Goal: Use online tool/utility: Utilize a website feature to perform a specific function

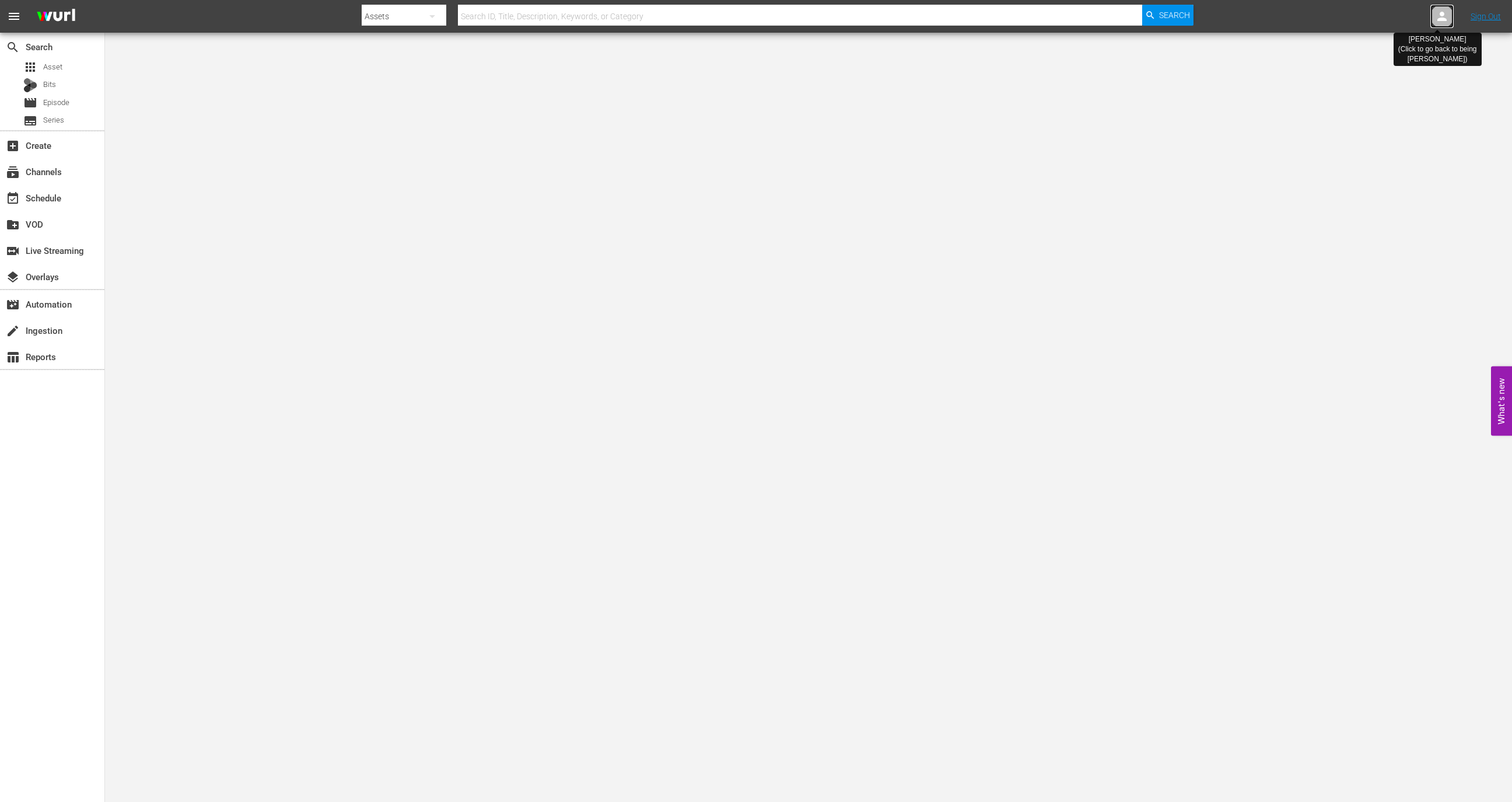
click at [1444, 19] on icon at bounding box center [1442, 16] width 9 height 9
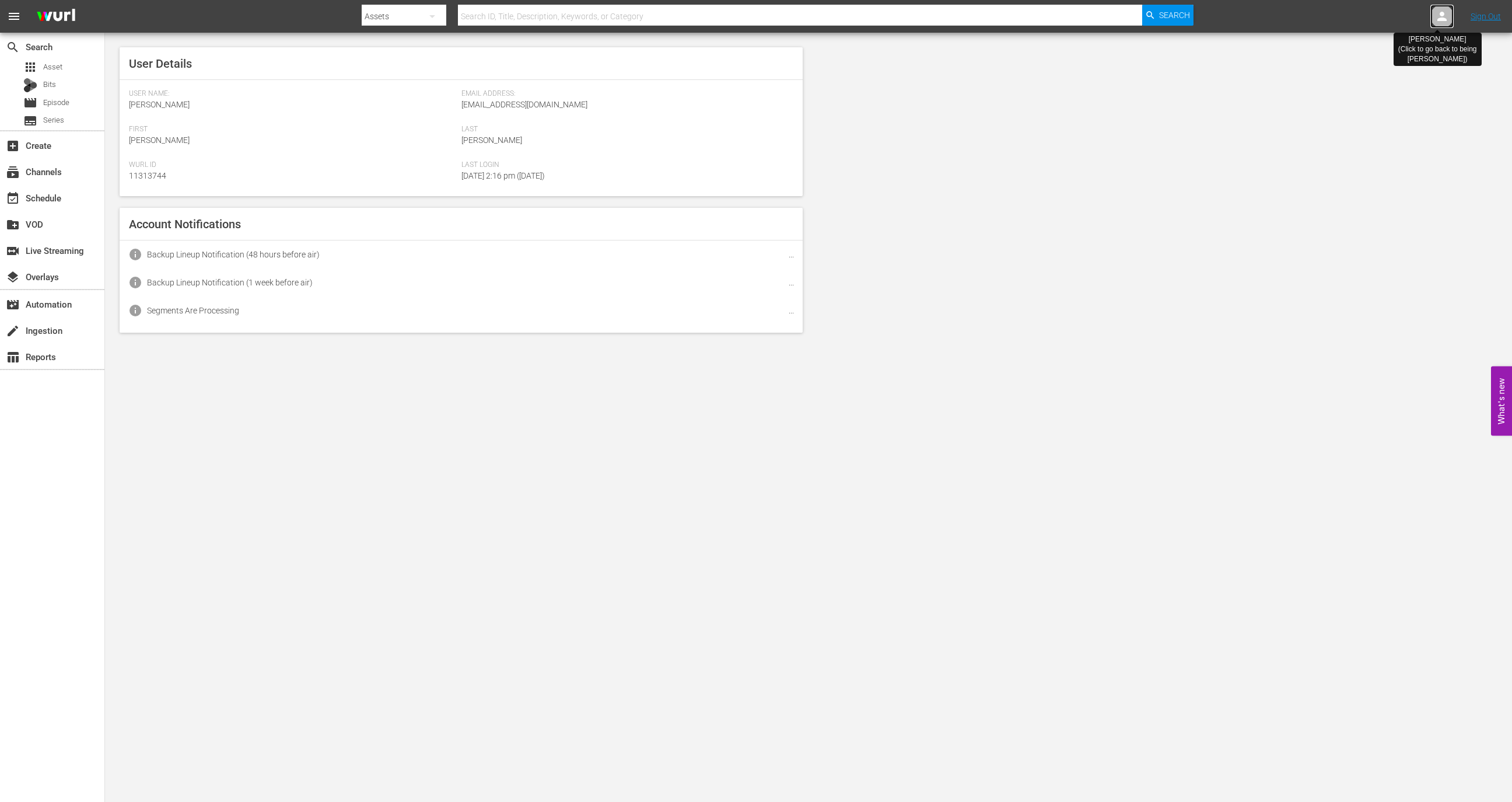
click at [1444, 19] on icon at bounding box center [1442, 16] width 9 height 9
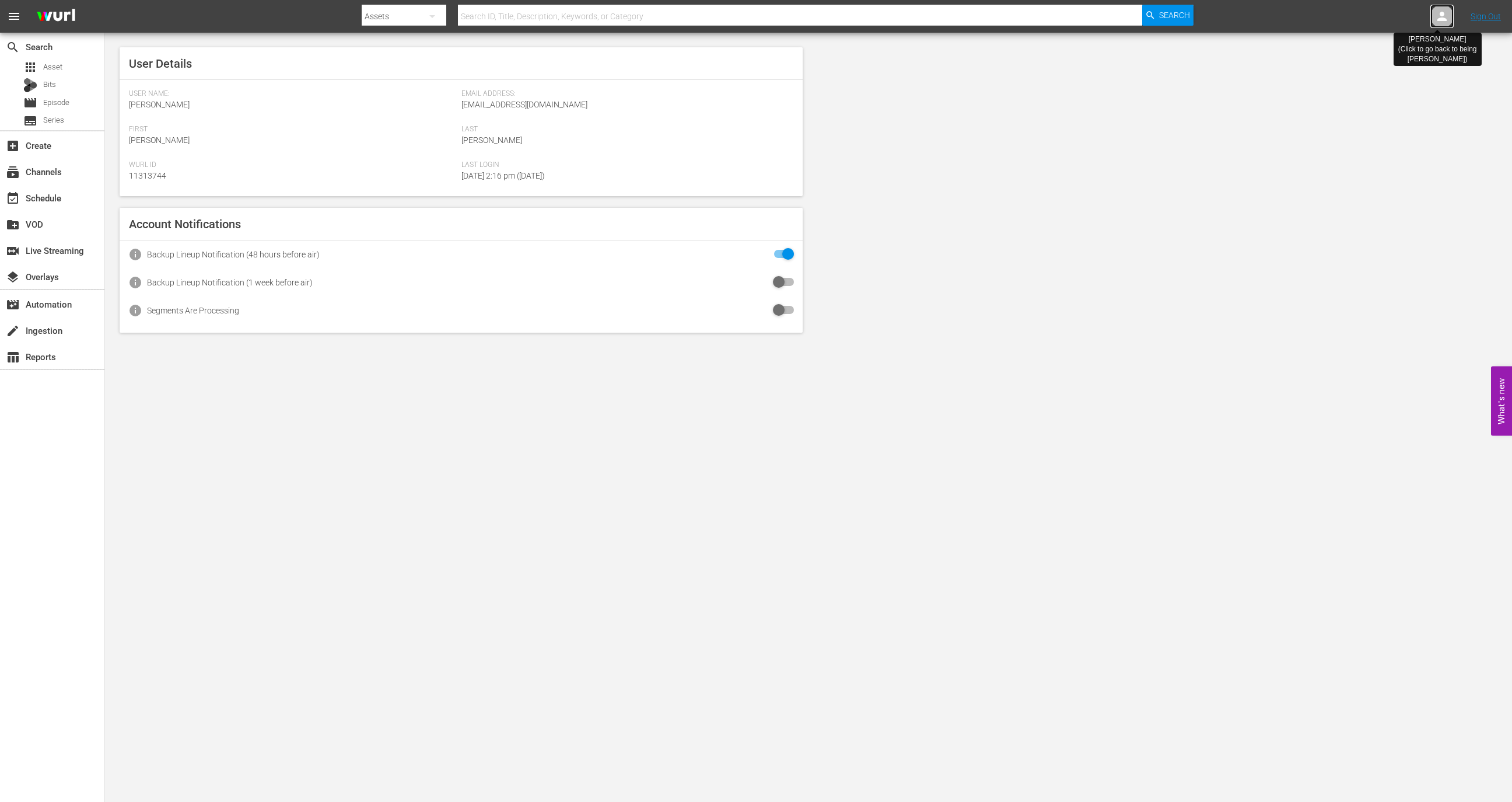
click at [1444, 19] on icon at bounding box center [1442, 16] width 9 height 9
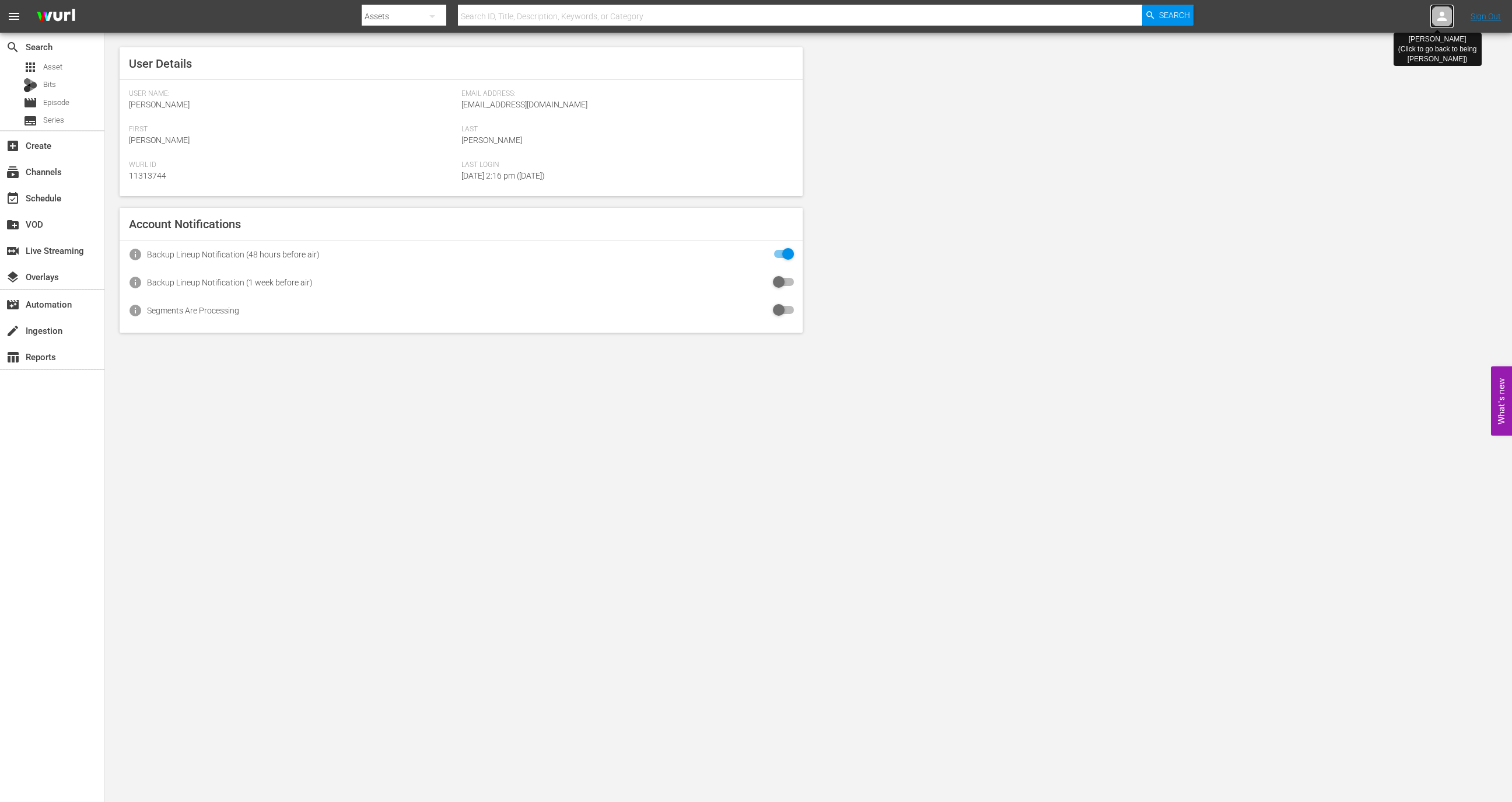
click at [1444, 19] on icon at bounding box center [1442, 16] width 9 height 9
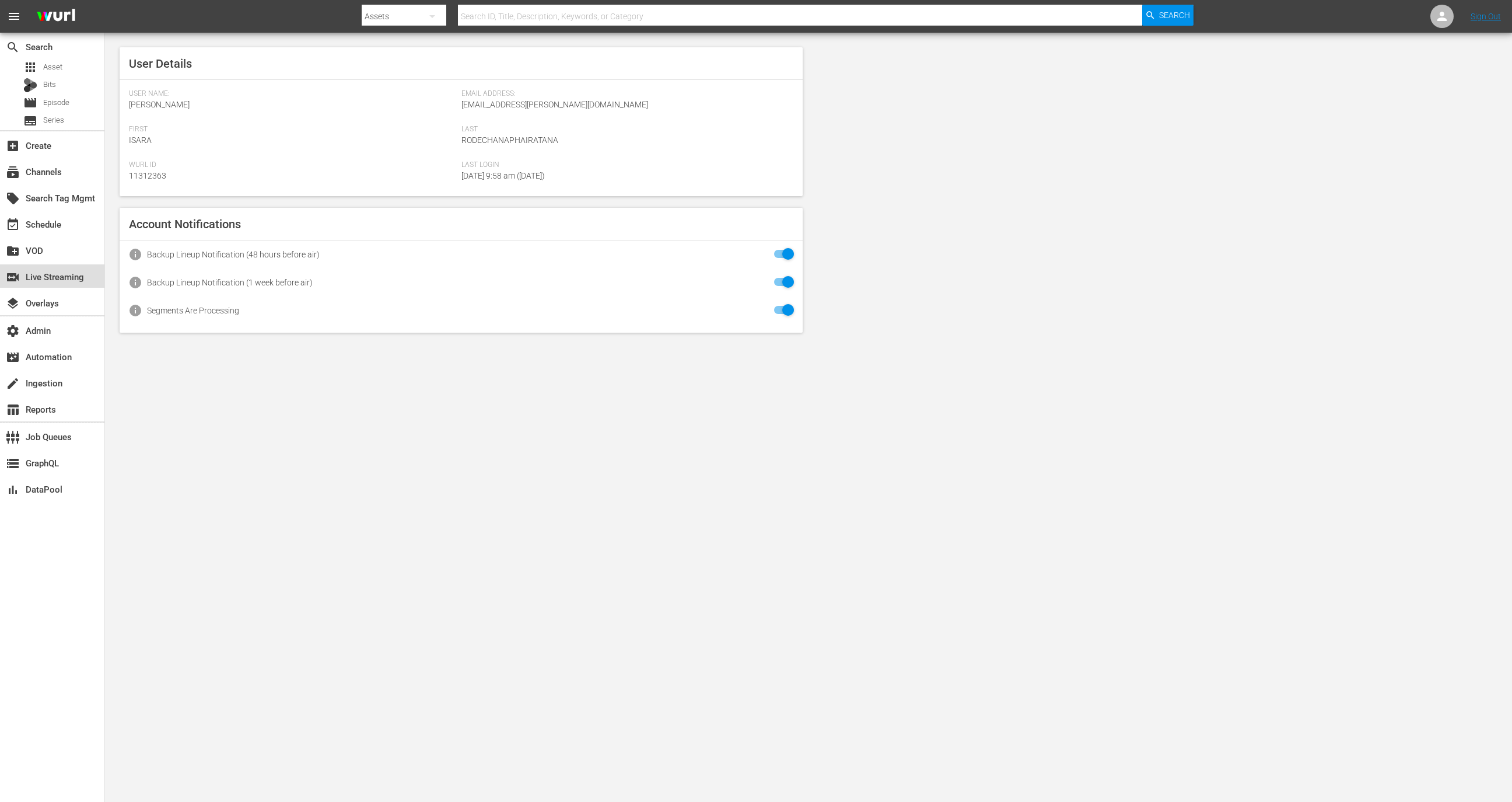
click at [65, 280] on div "switch_video Live Streaming" at bounding box center [33, 274] width 65 height 11
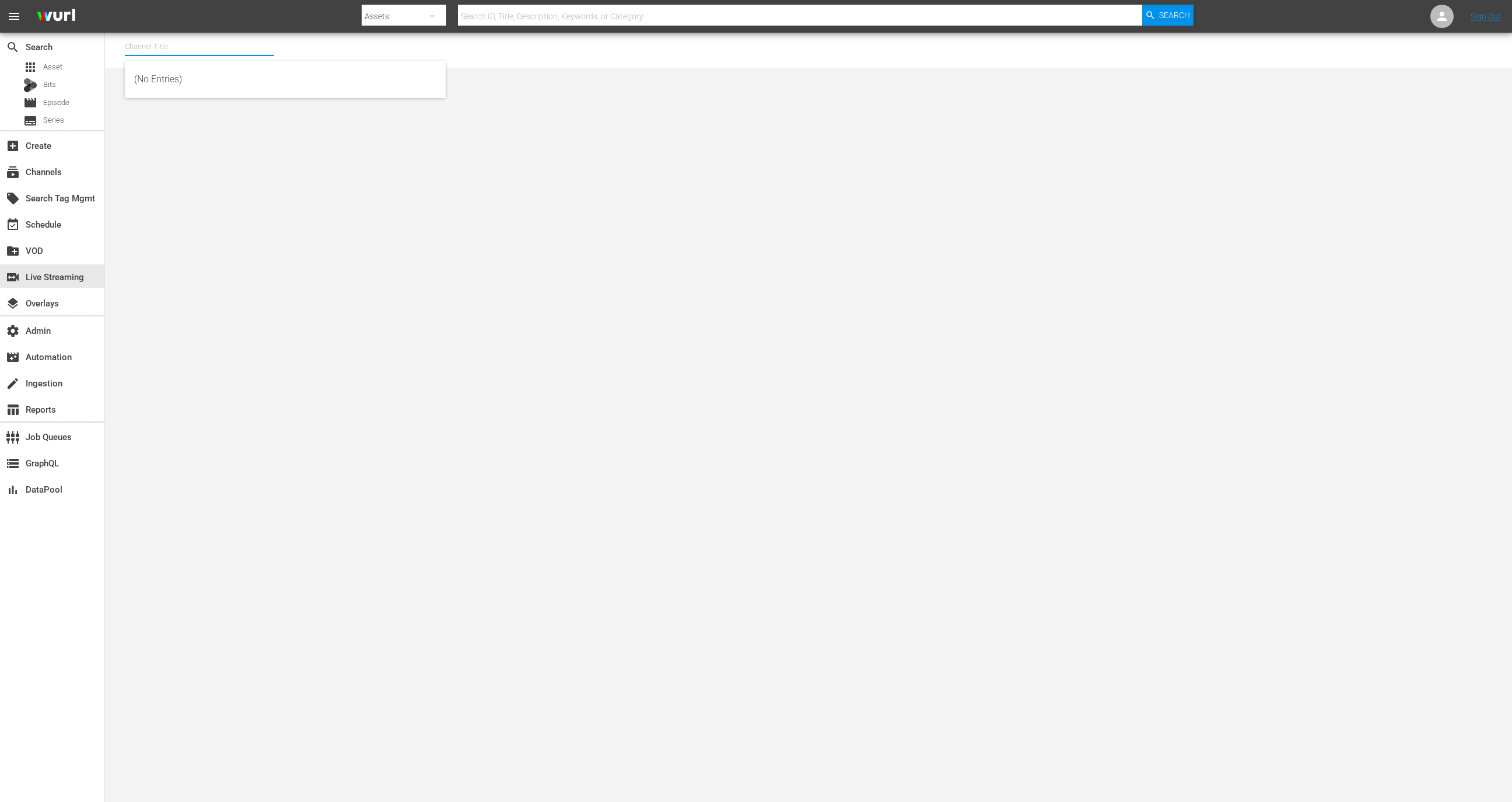
click at [228, 41] on input "text" at bounding box center [199, 47] width 149 height 28
click at [239, 76] on div "MSG SportsZone (1386 - amc_msgsportszone_1)" at bounding box center [285, 79] width 303 height 28
type input "MSG SportsZone (1386 - amc_msgsportszone_1)"
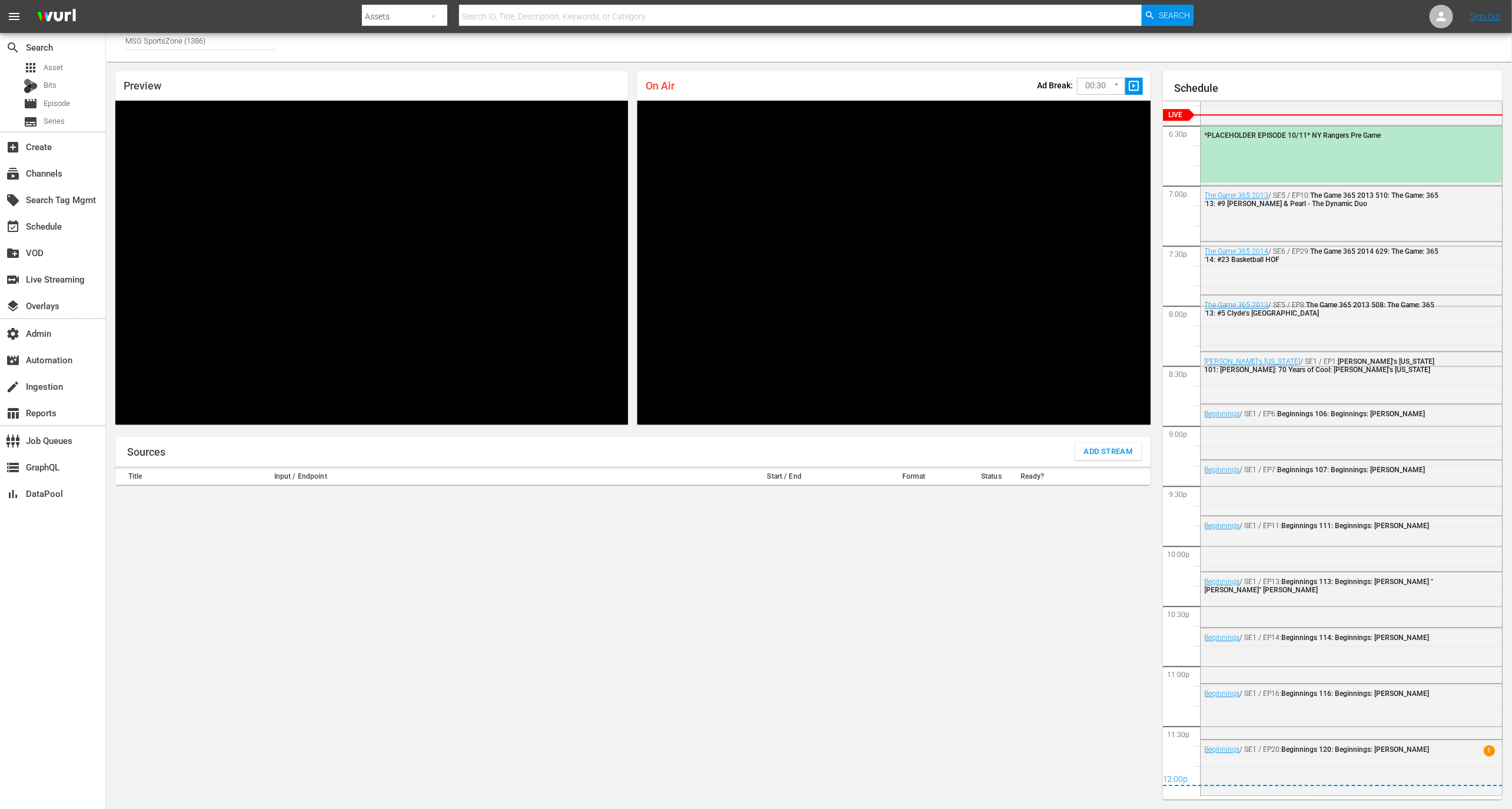
scroll to position [1864, 0]
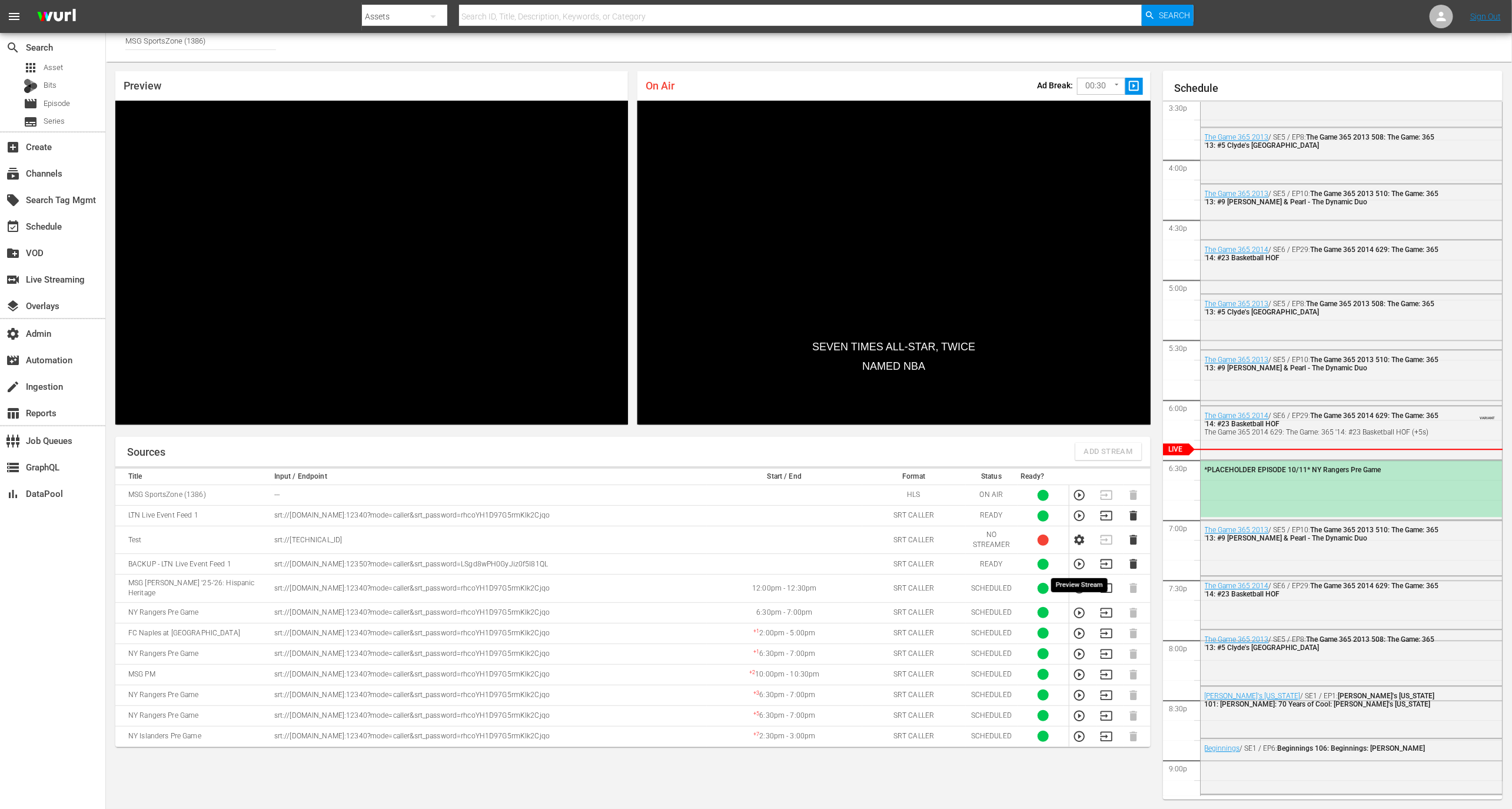
click at [1081, 563] on icon "button" at bounding box center [1080, 563] width 11 height 11
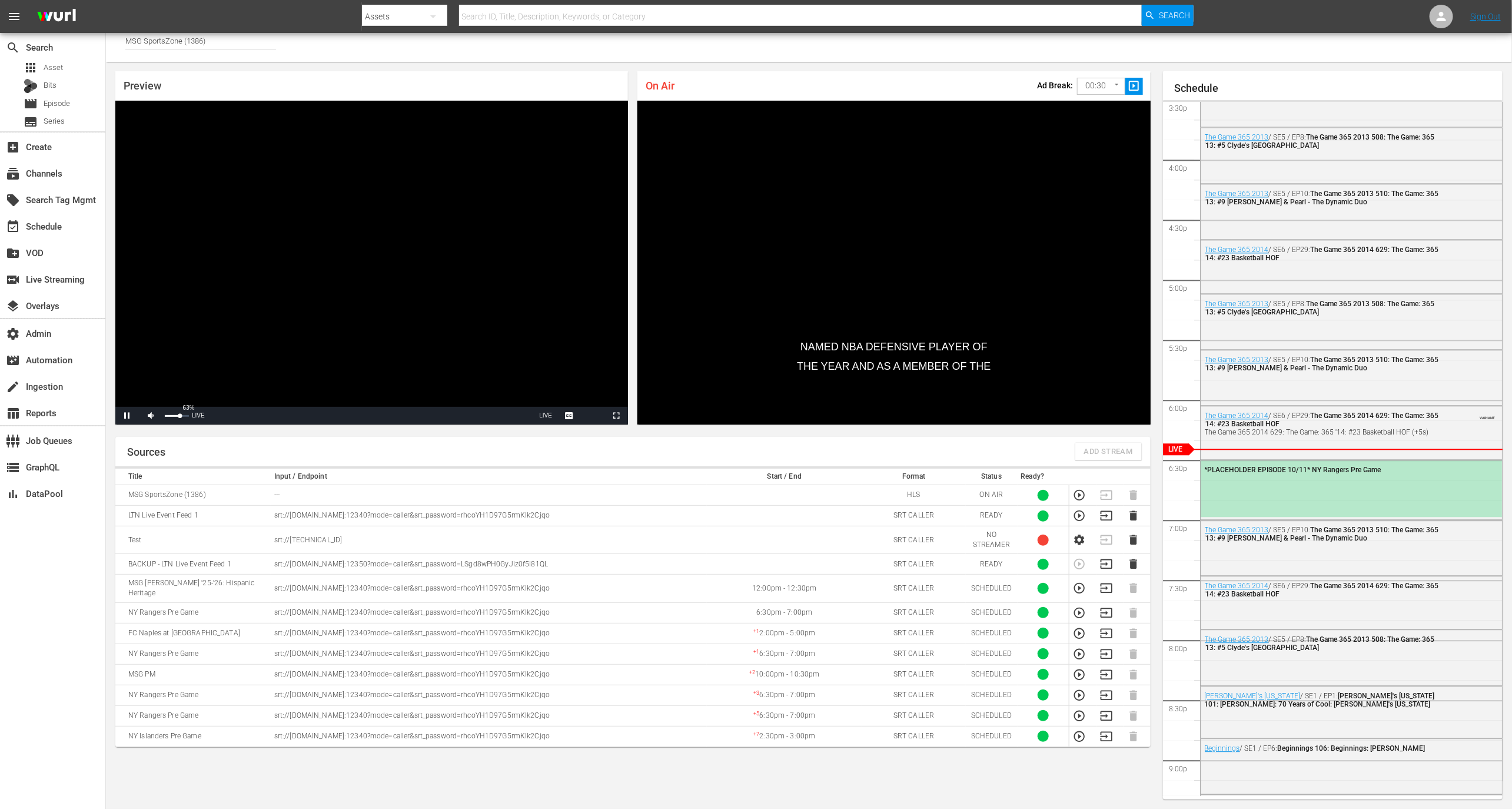
click at [180, 415] on div "63%" at bounding box center [177, 416] width 24 height 2
drag, startPoint x: 187, startPoint y: 415, endPoint x: 197, endPoint y: 415, distance: 10.0
click at [197, 415] on div "Pause Mute 100% Current Time 1:08 / Duration -:-:- Loaded : 100.00% 0:00 Stream…" at bounding box center [372, 415] width 513 height 18
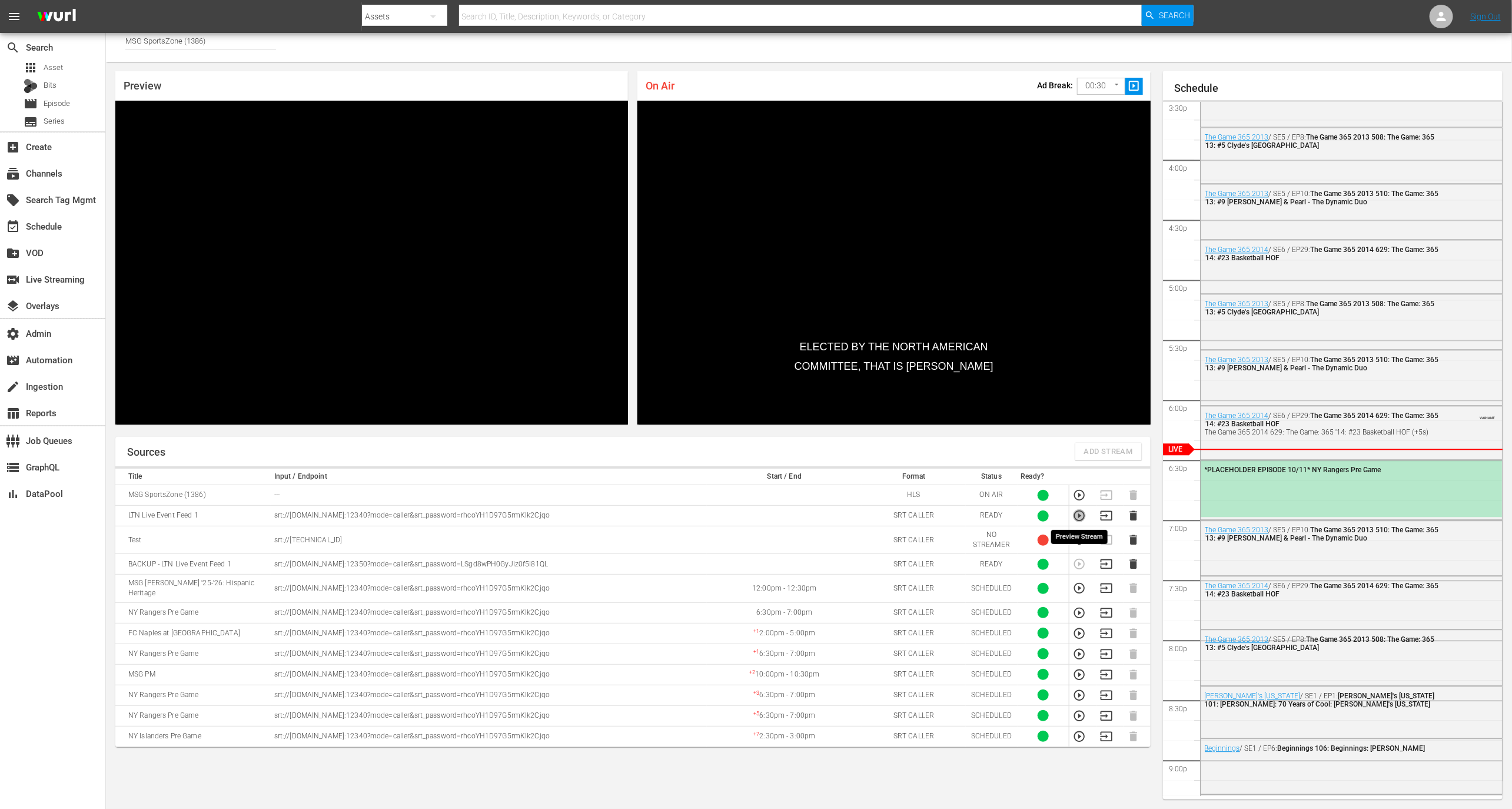
click at [1079, 513] on icon "button" at bounding box center [1080, 516] width 11 height 11
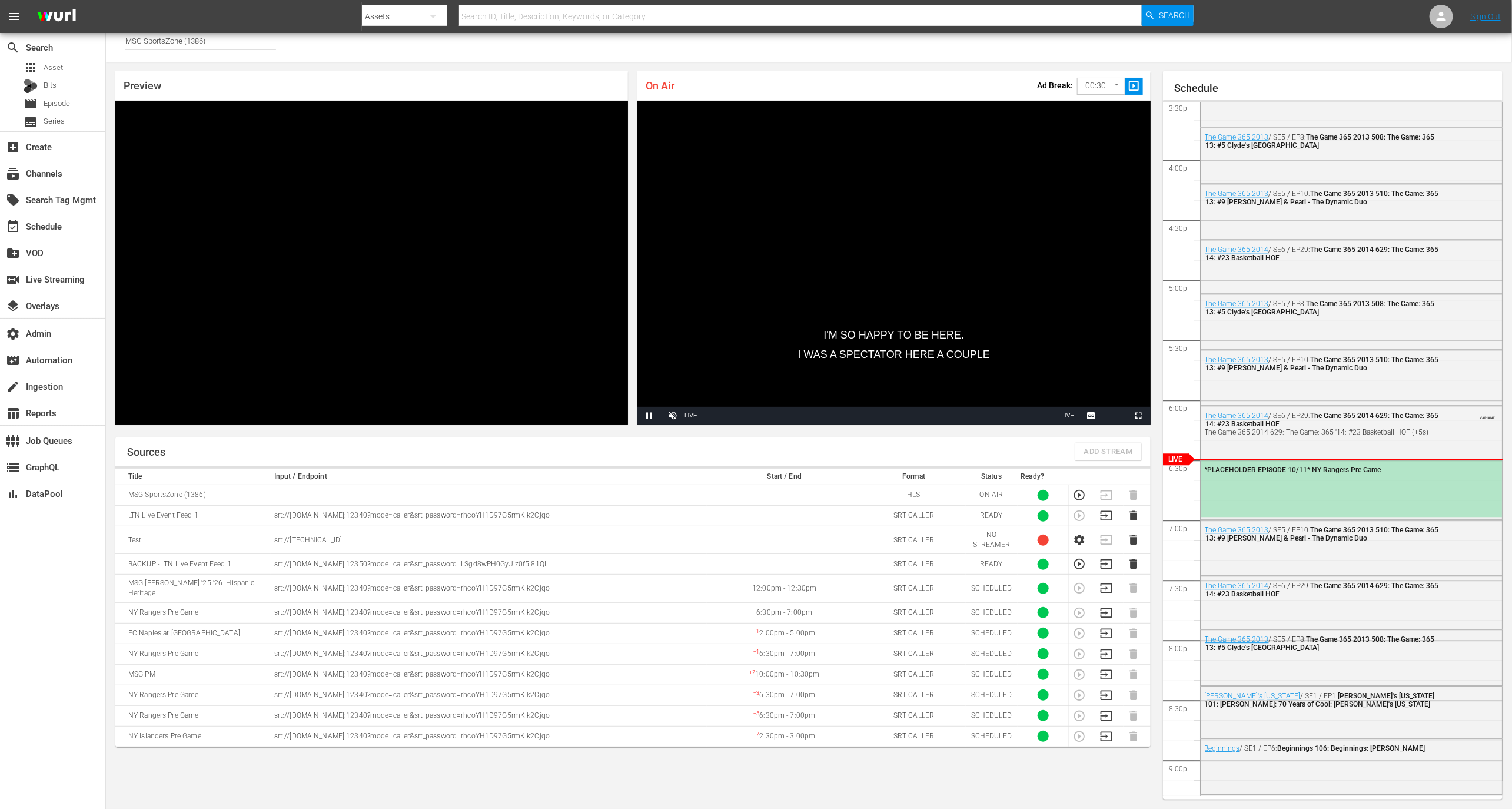
click at [1256, 489] on div "*PLACEHOLDER EPISODE 10/11* NY Rangers Pre Game" at bounding box center [1351, 488] width 302 height 56
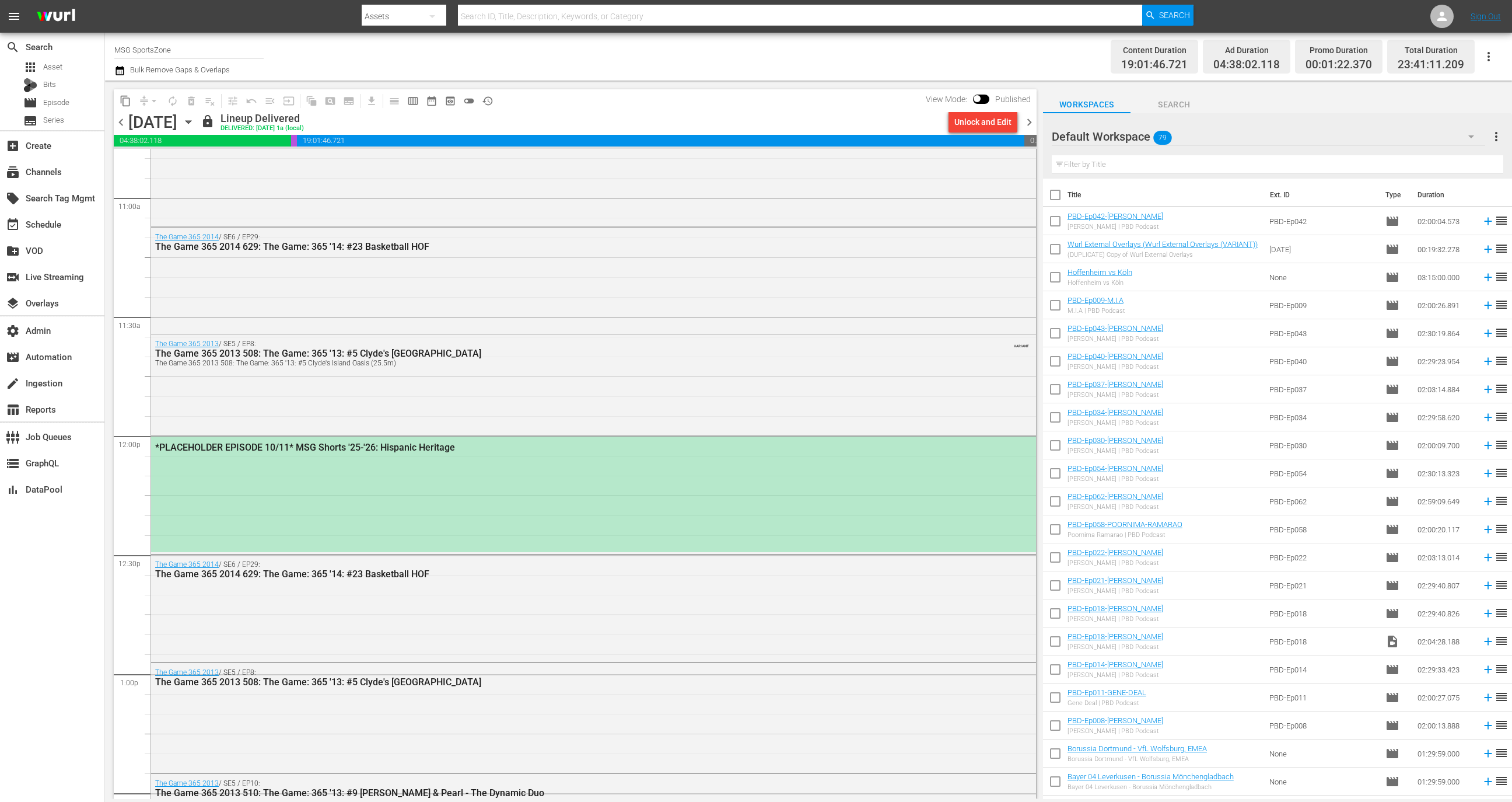
scroll to position [2535, 0]
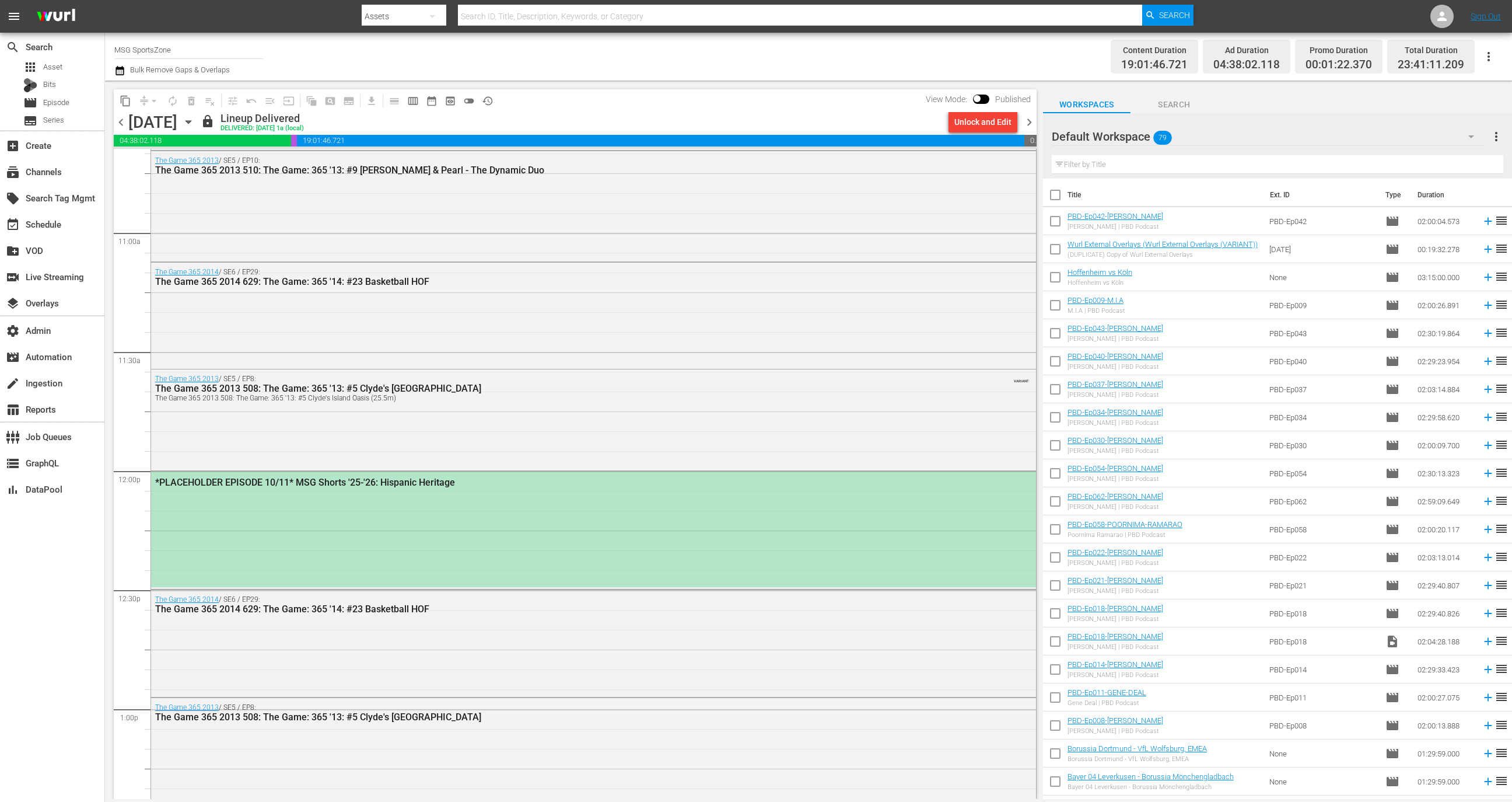
click at [823, 527] on div "*PLACEHOLDER EPISODE 10/11* MSG Shorts '25-'26: Hispanic Heritage" at bounding box center [593, 529] width 885 height 116
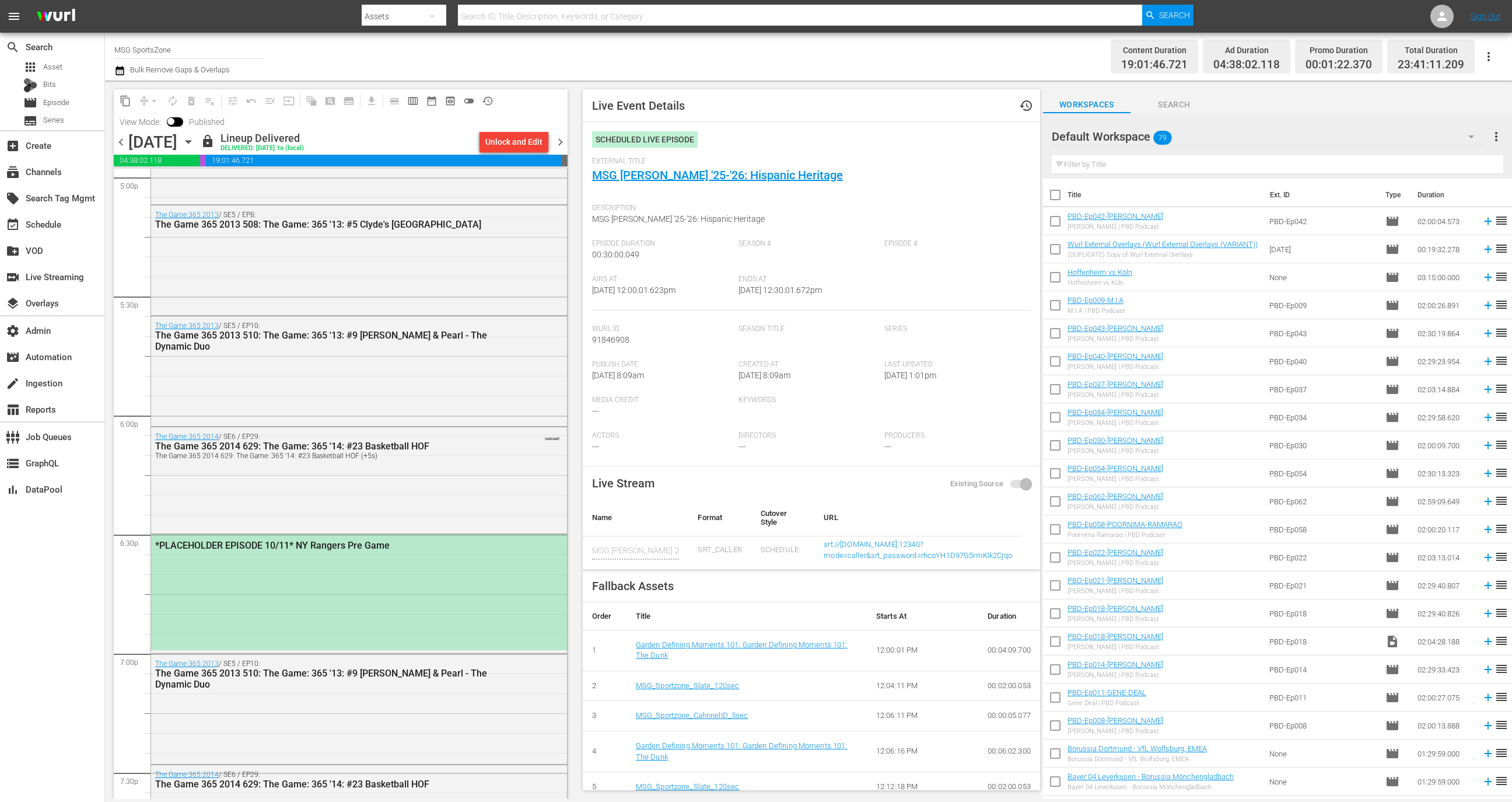
scroll to position [4063, 0]
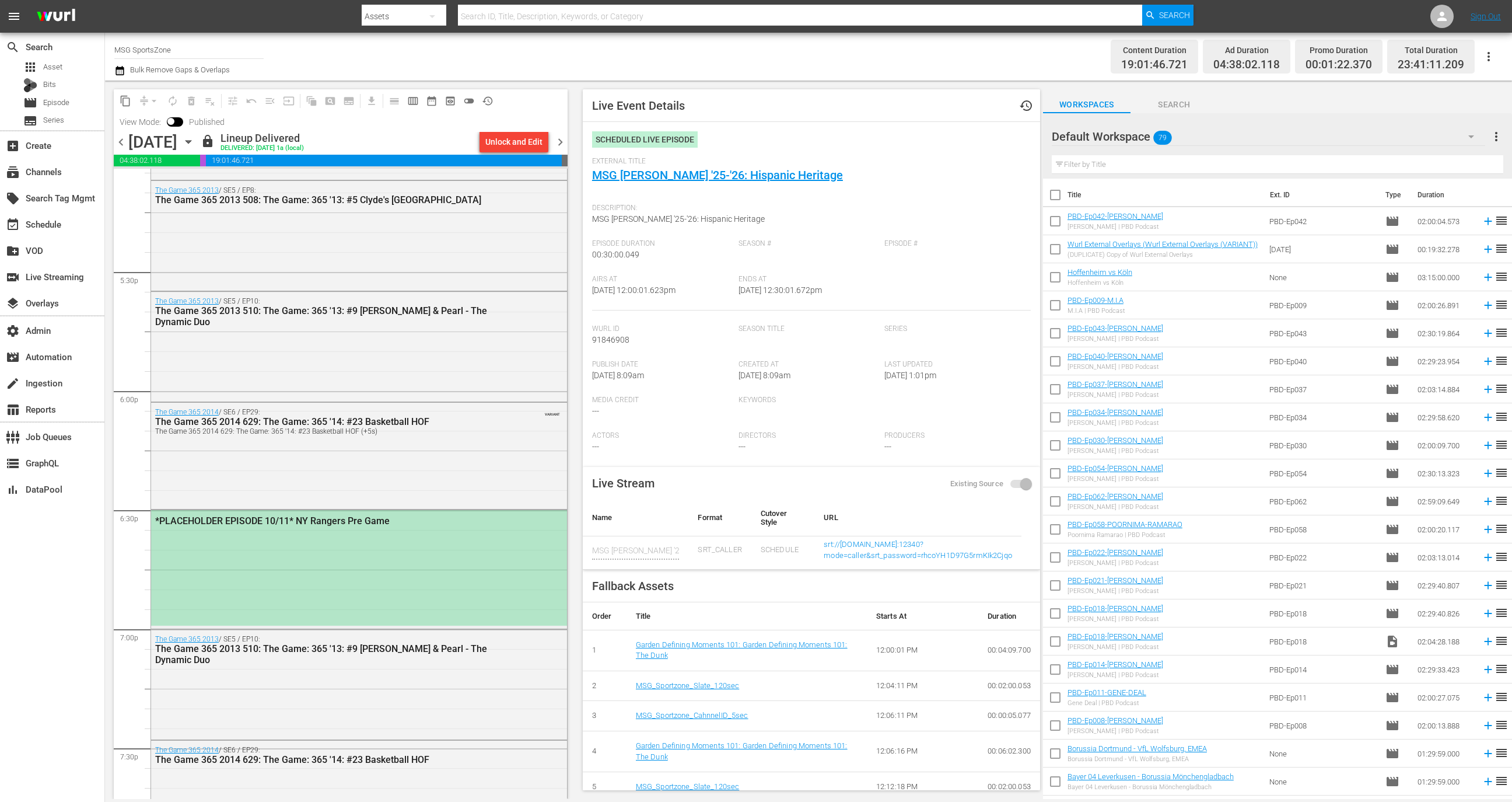
click at [384, 544] on div "*PLACEHOLDER EPISODE 10/11* NY Rangers Pre Game" at bounding box center [358, 568] width 416 height 116
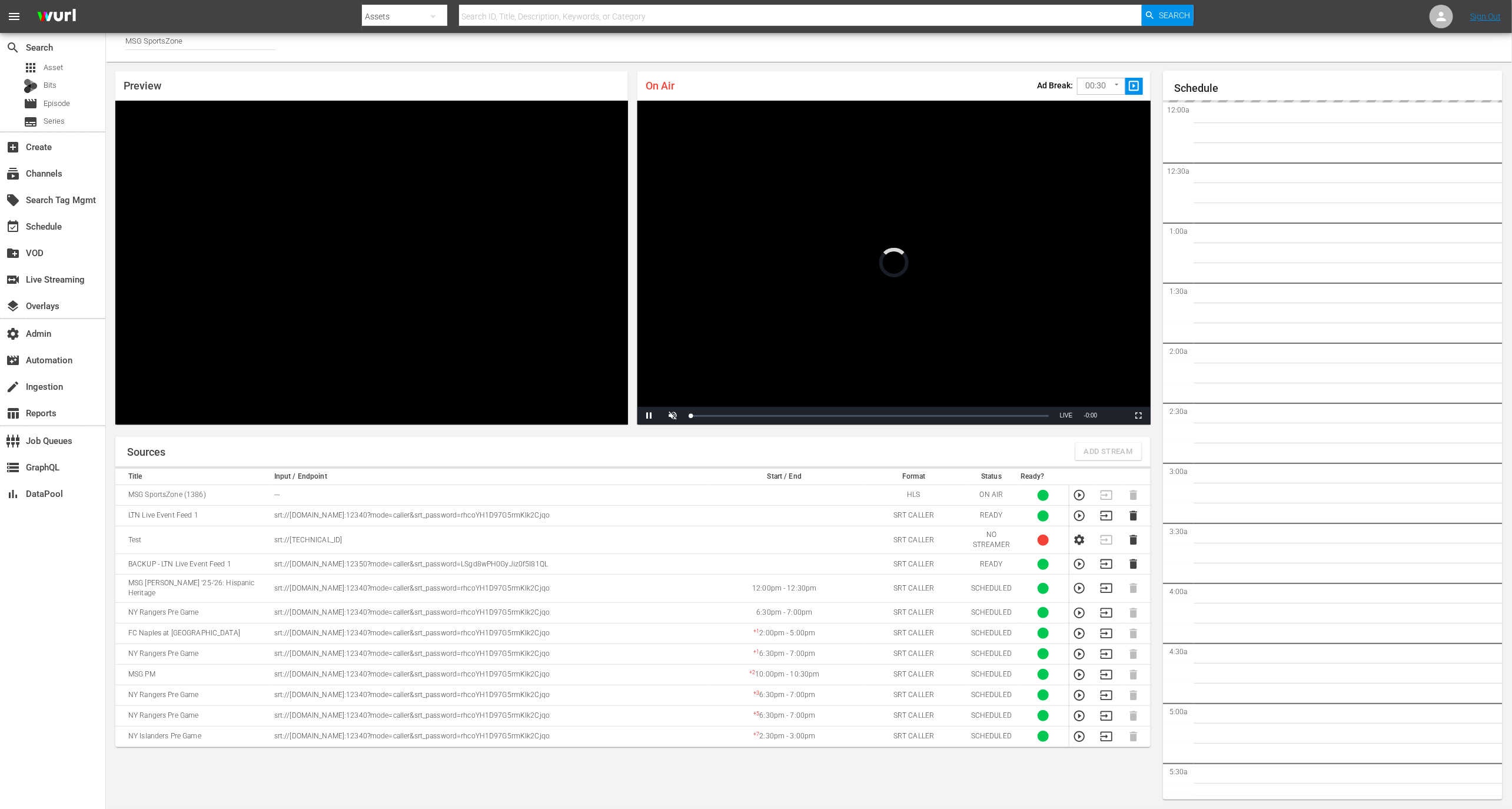
scroll to position [1875, 0]
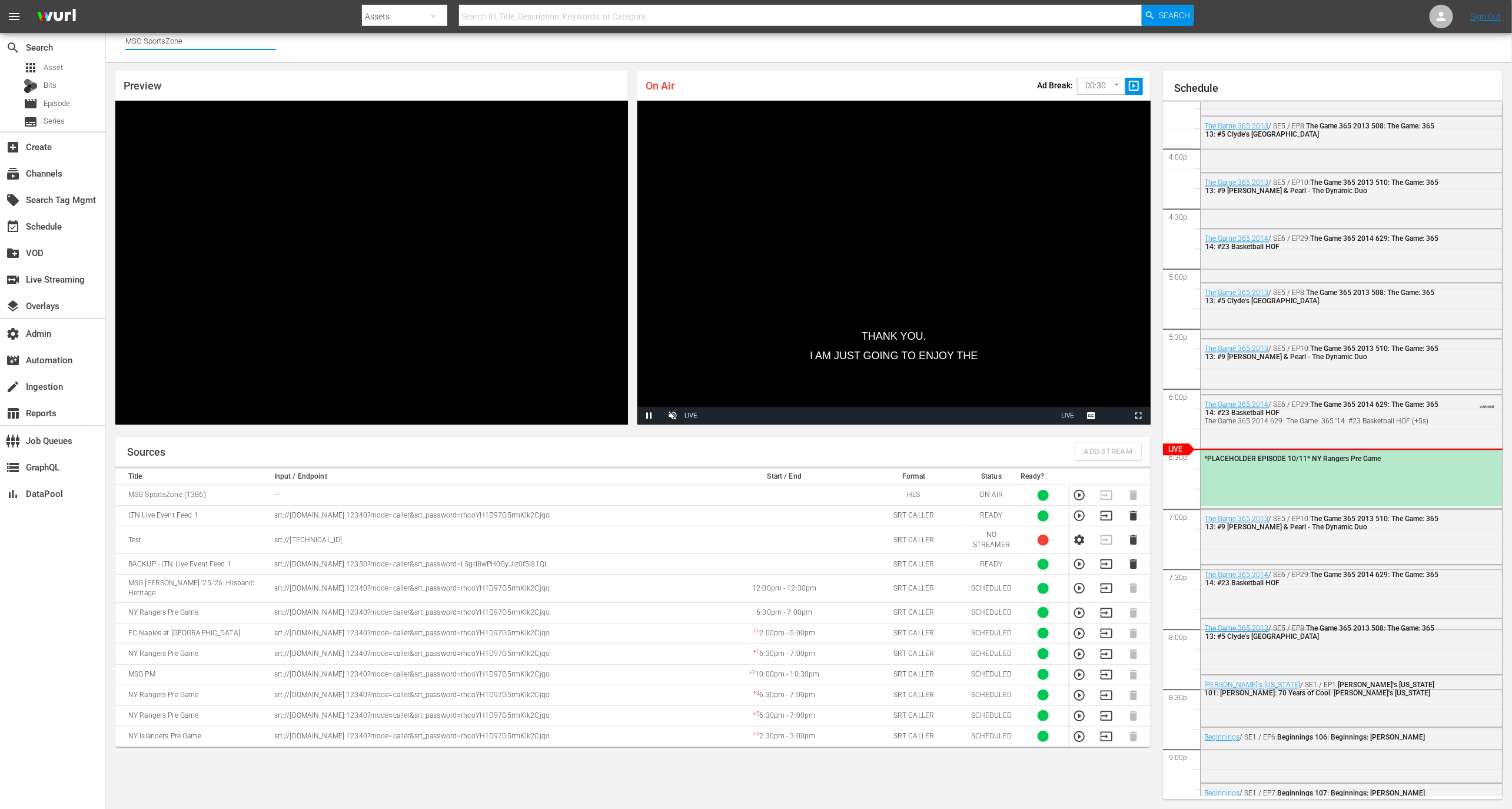
click at [205, 41] on input "MSG SportsZone" at bounding box center [200, 41] width 151 height 29
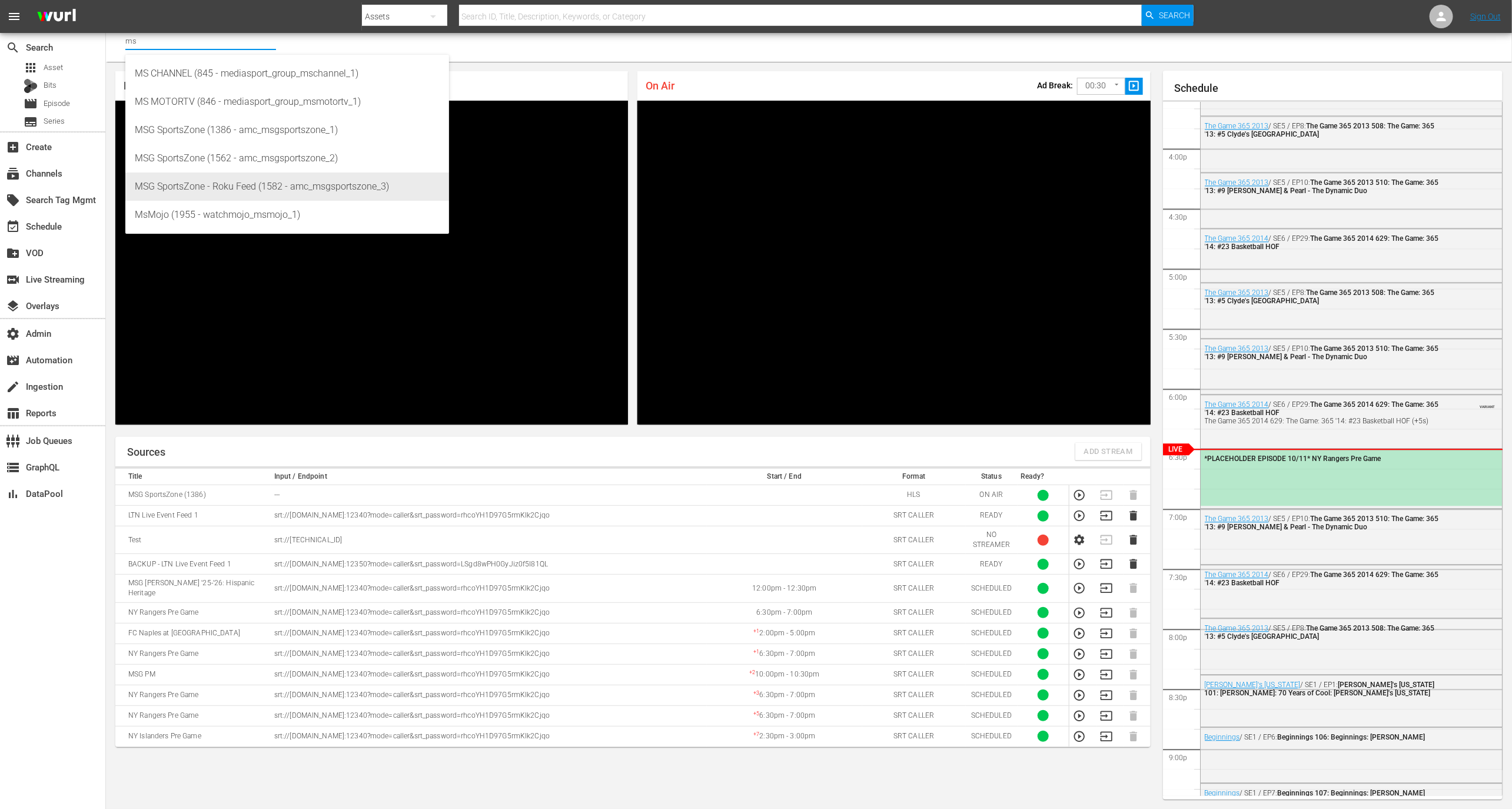
click at [220, 190] on div "MSG SportsZone - Roku Feed (1582 - amc_msgsportszone_3)" at bounding box center [287, 187] width 305 height 29
type input "MSG SportsZone - Roku Feed (1582 - amc_msgsportszone_3)"
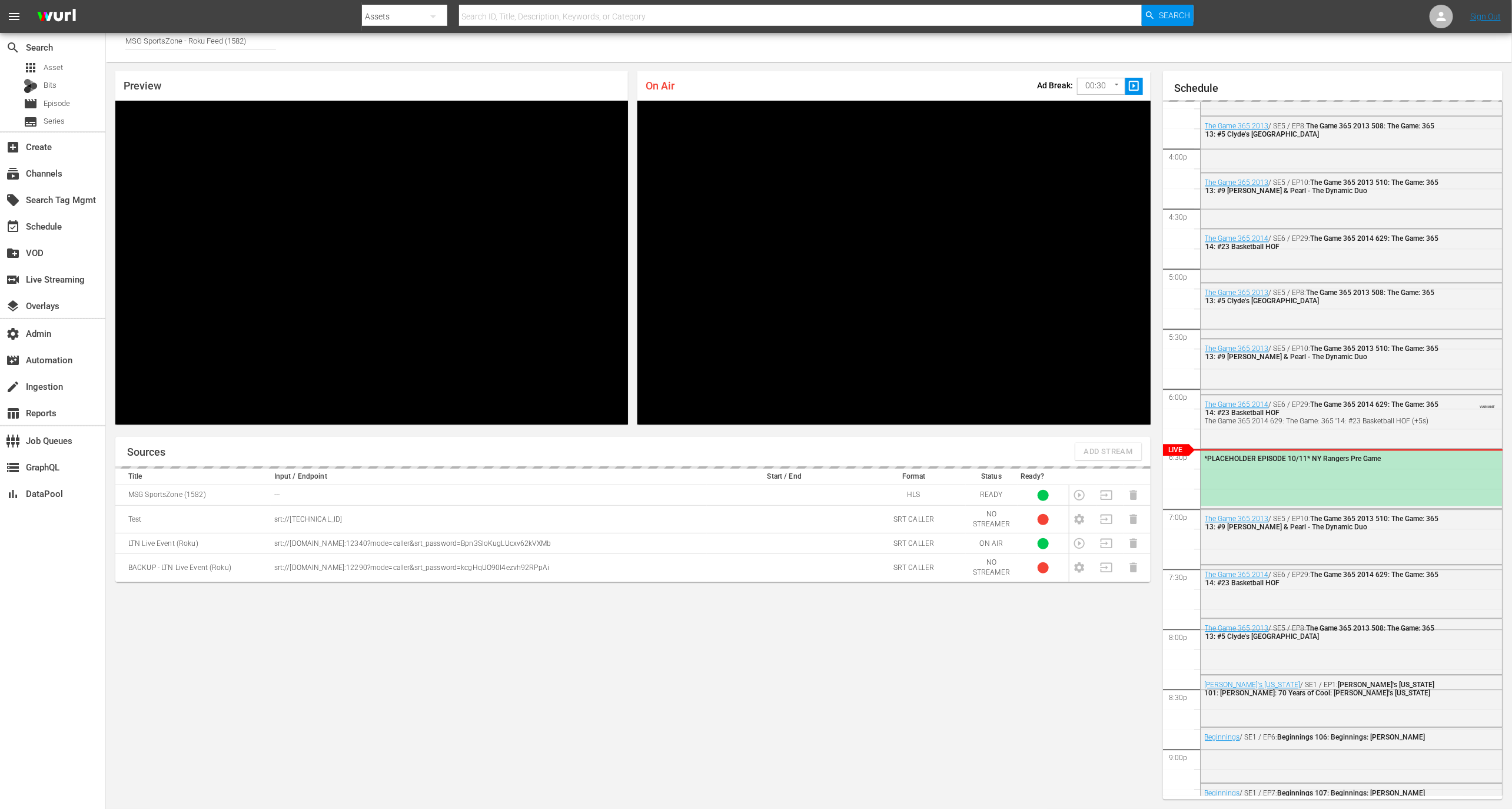
scroll to position [1876, 0]
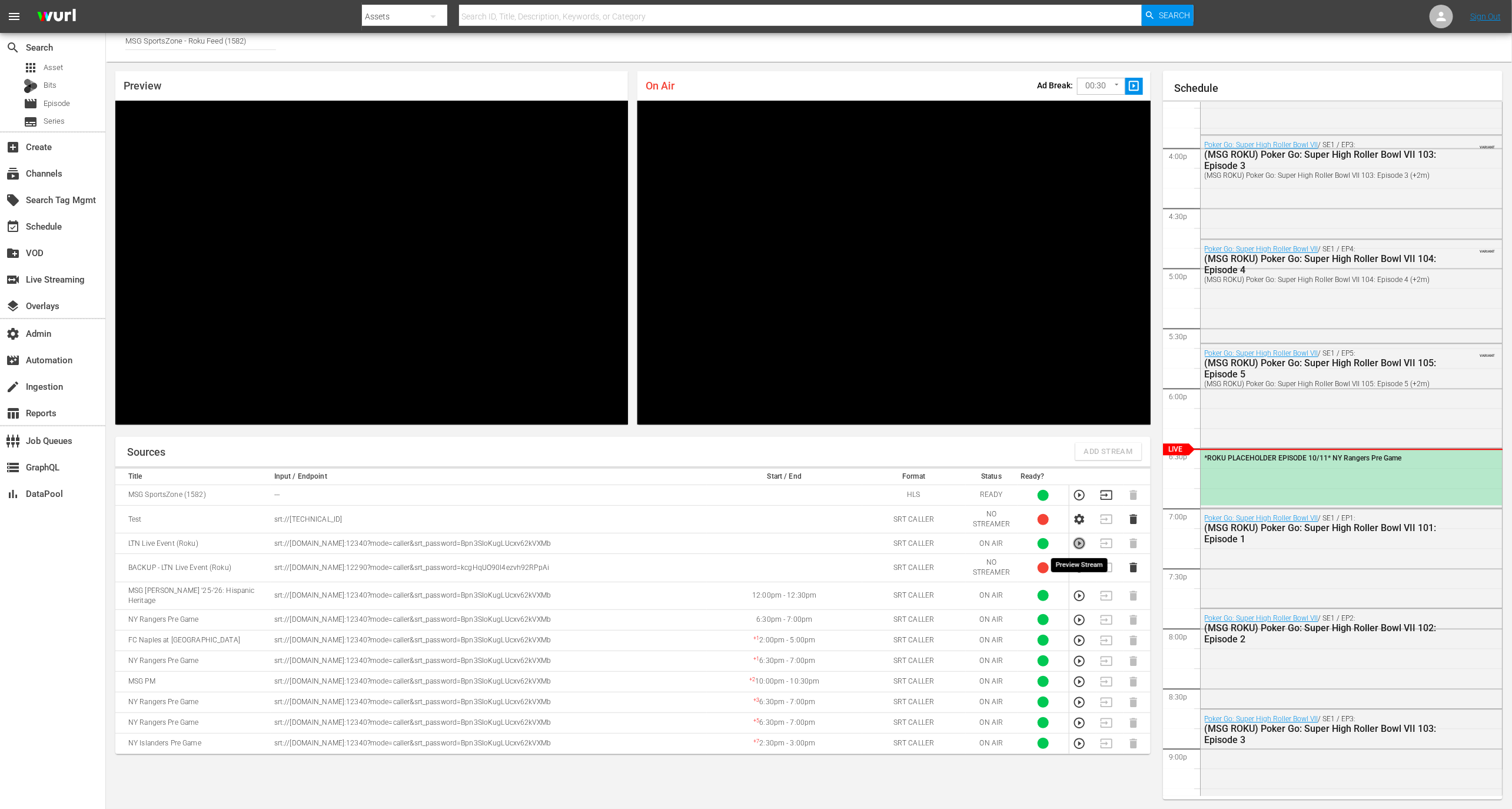
click at [1085, 542] on icon "button" at bounding box center [1079, 542] width 13 height 13
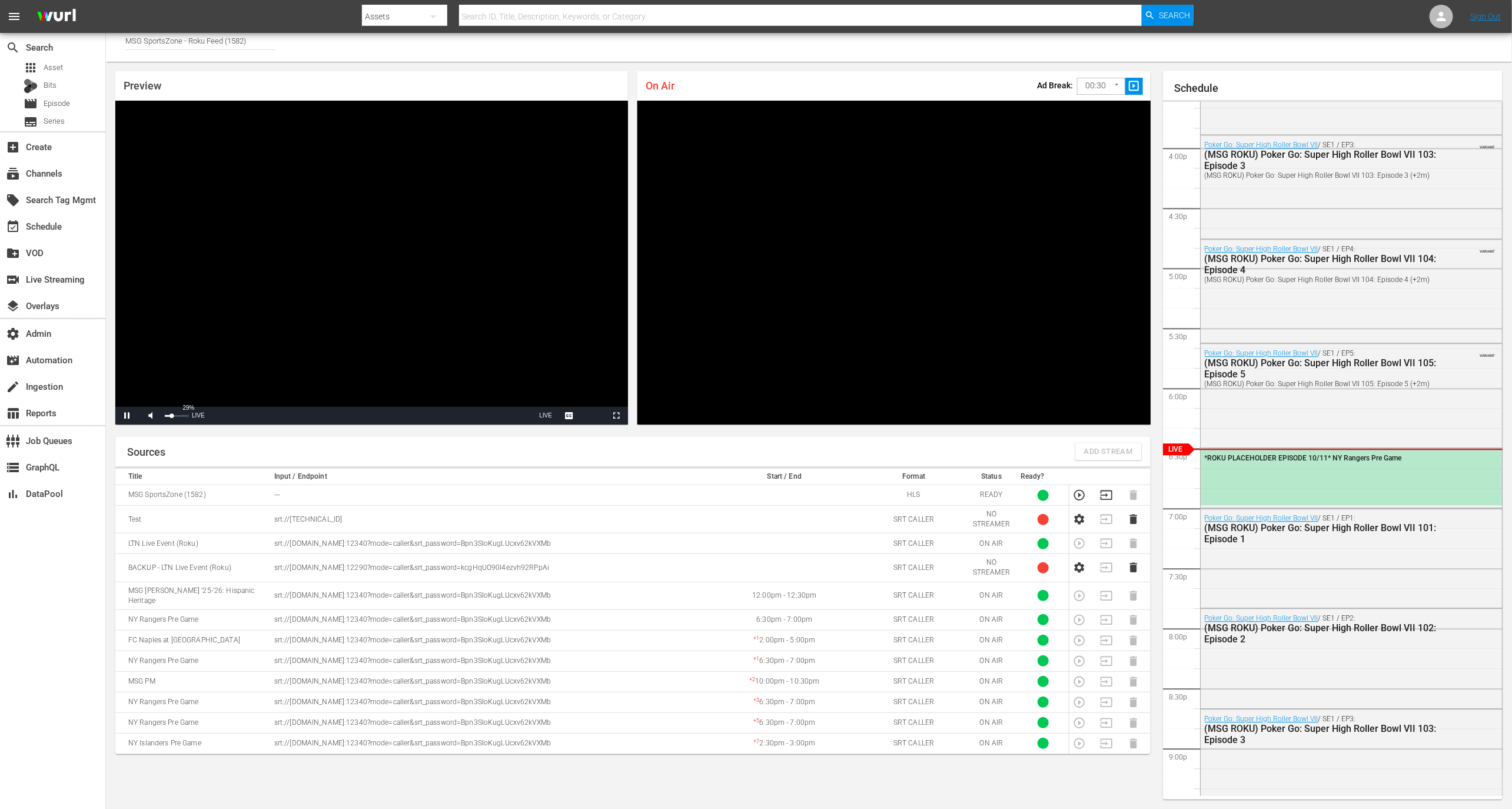
click at [172, 417] on div "Volume Level" at bounding box center [168, 416] width 7 height 2
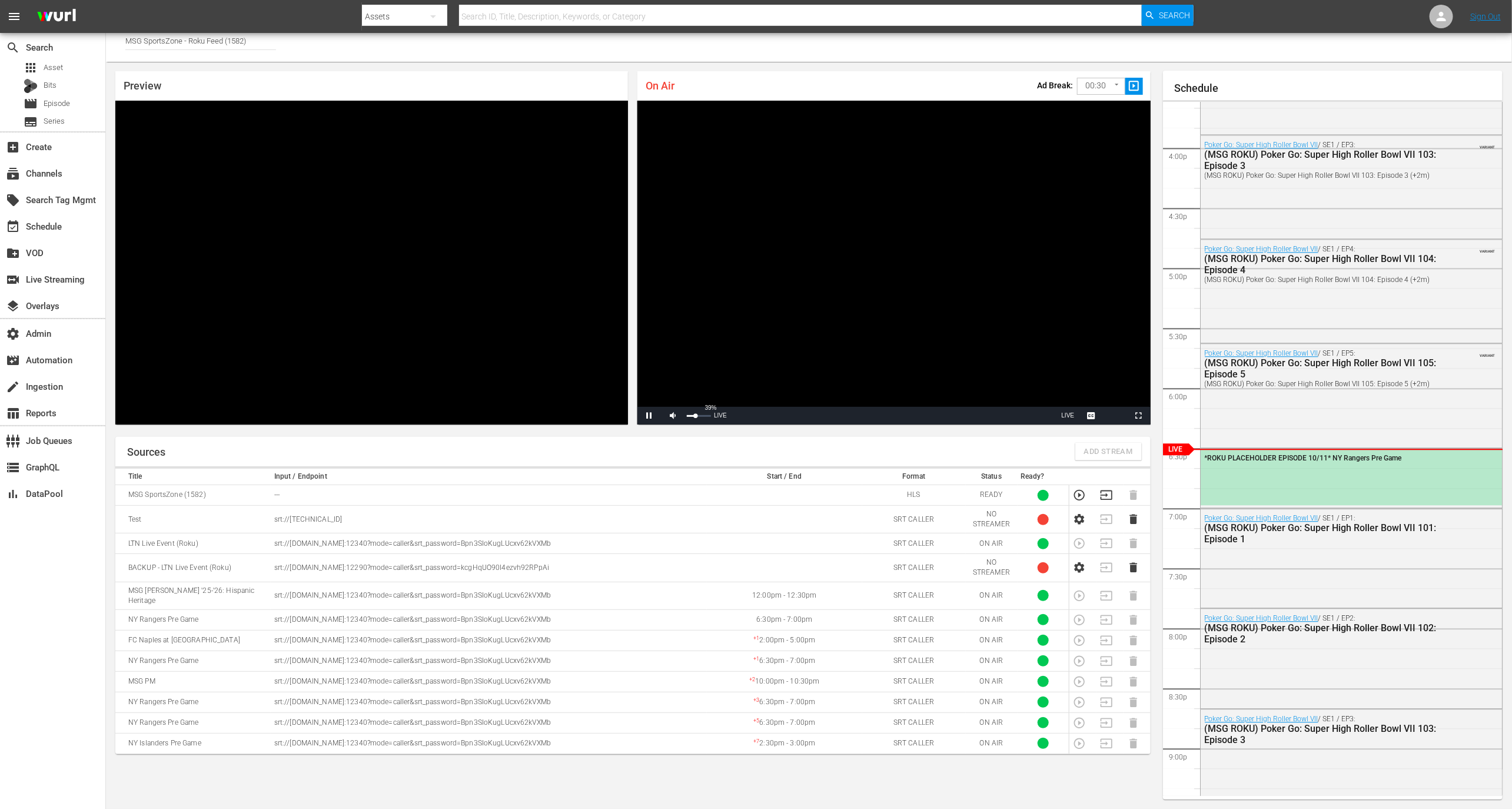
click at [695, 418] on div "39%" at bounding box center [698, 415] width 29 height 18
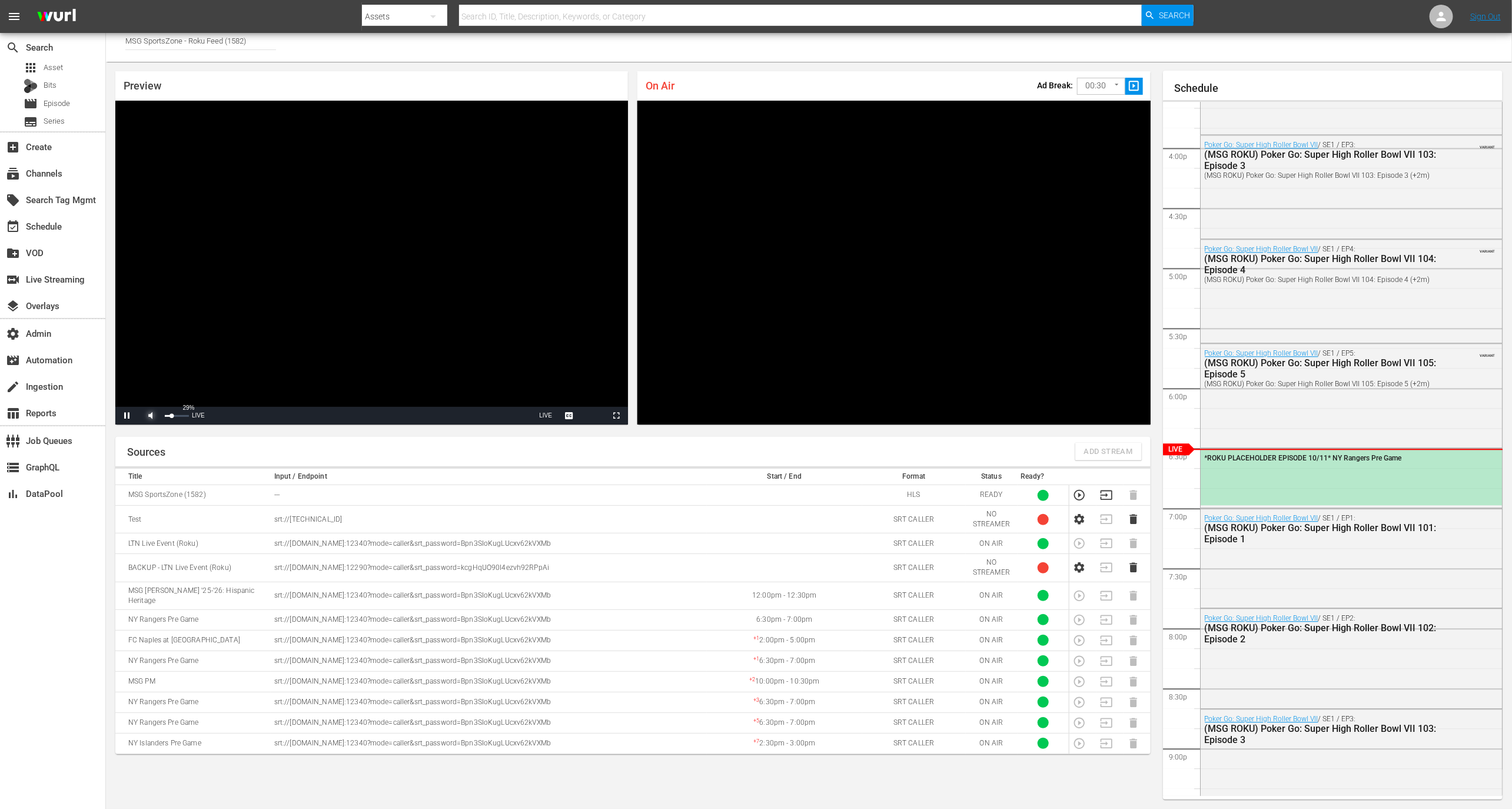
click at [151, 415] on span "Video Player" at bounding box center [151, 415] width 0 height 0
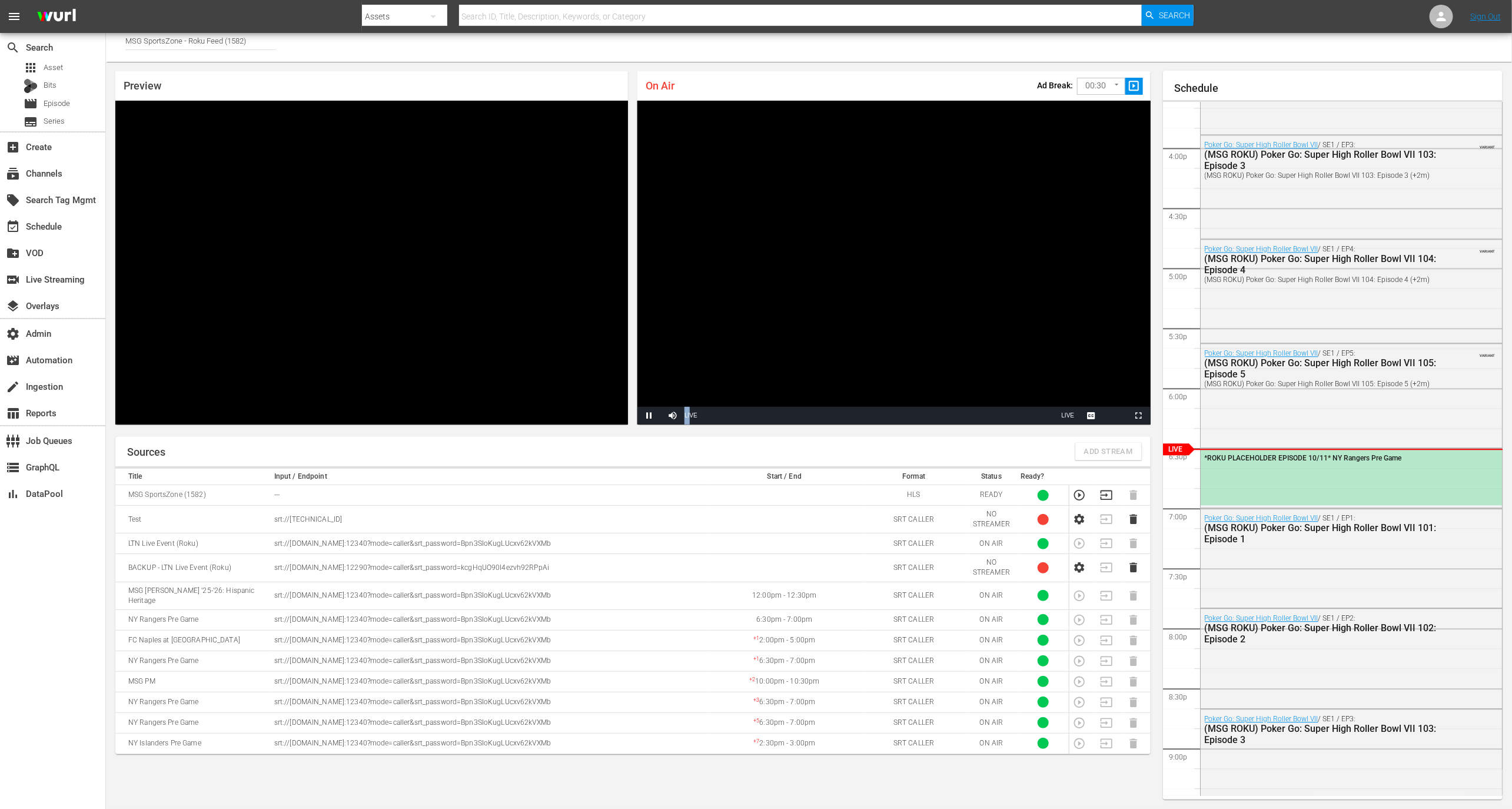
drag, startPoint x: 707, startPoint y: 413, endPoint x: 720, endPoint y: 415, distance: 13.2
click at [720, 415] on div "Pause Mute 100% Current Time 1:14 / Duration -:-:- Loaded : 100.00% 0:00 Stream…" at bounding box center [894, 415] width 513 height 18
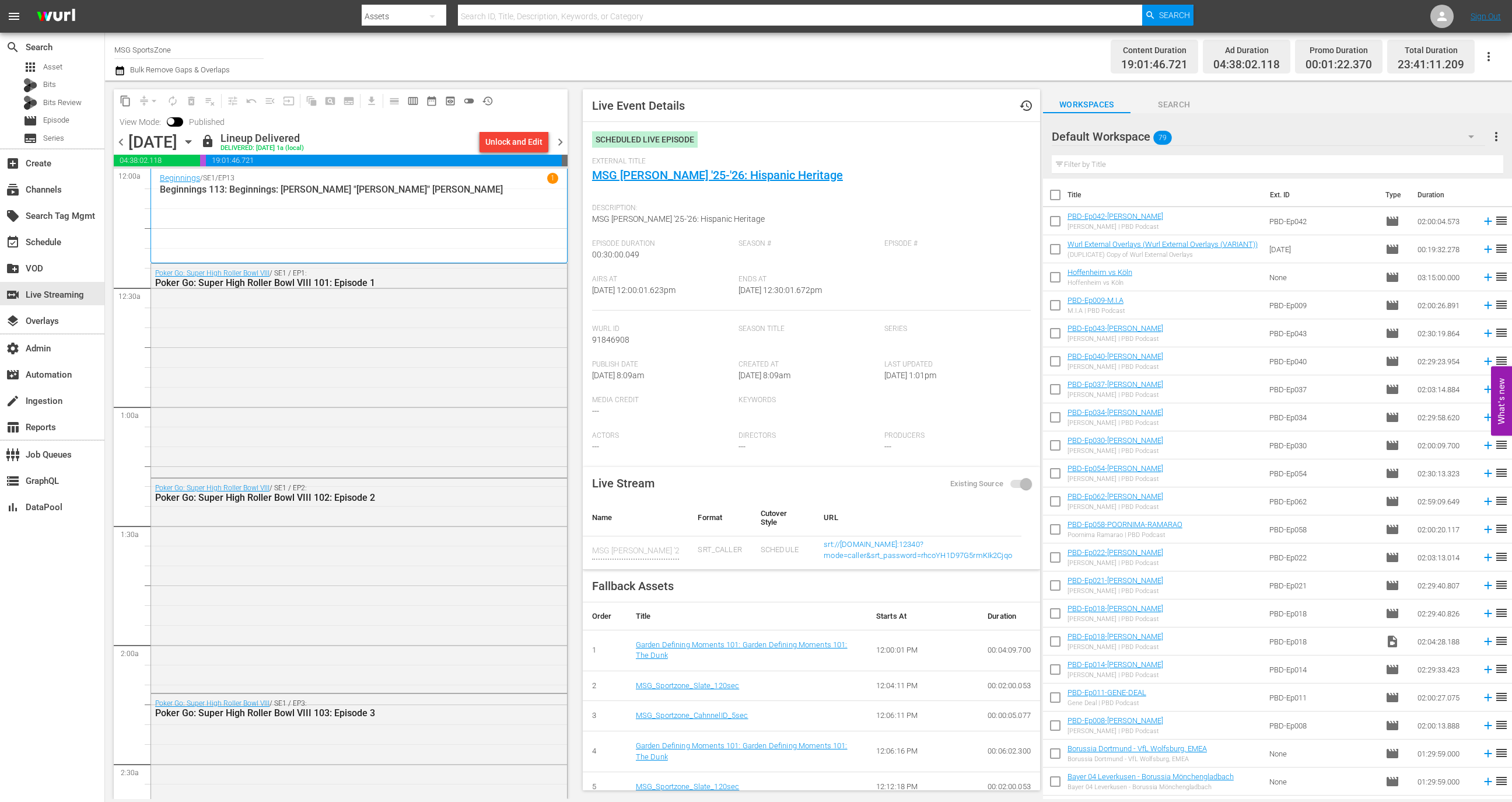
scroll to position [153, 0]
